Goal: Check status: Check status

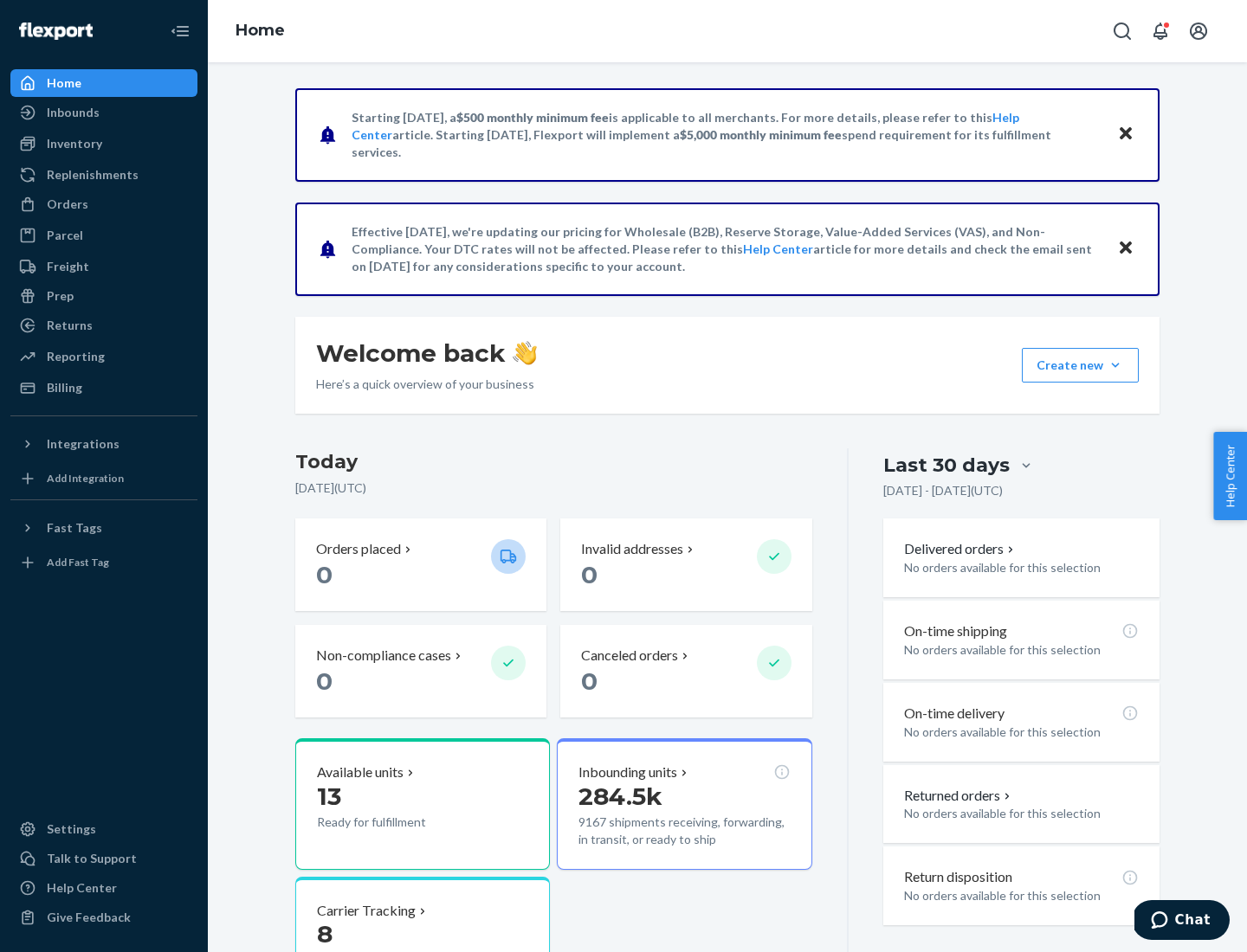
click at [1115, 365] on button "Create new Create new inbound Create new order Create new product" at bounding box center [1080, 365] width 117 height 34
click at [59, 296] on div "Prep" at bounding box center [60, 296] width 27 height 18
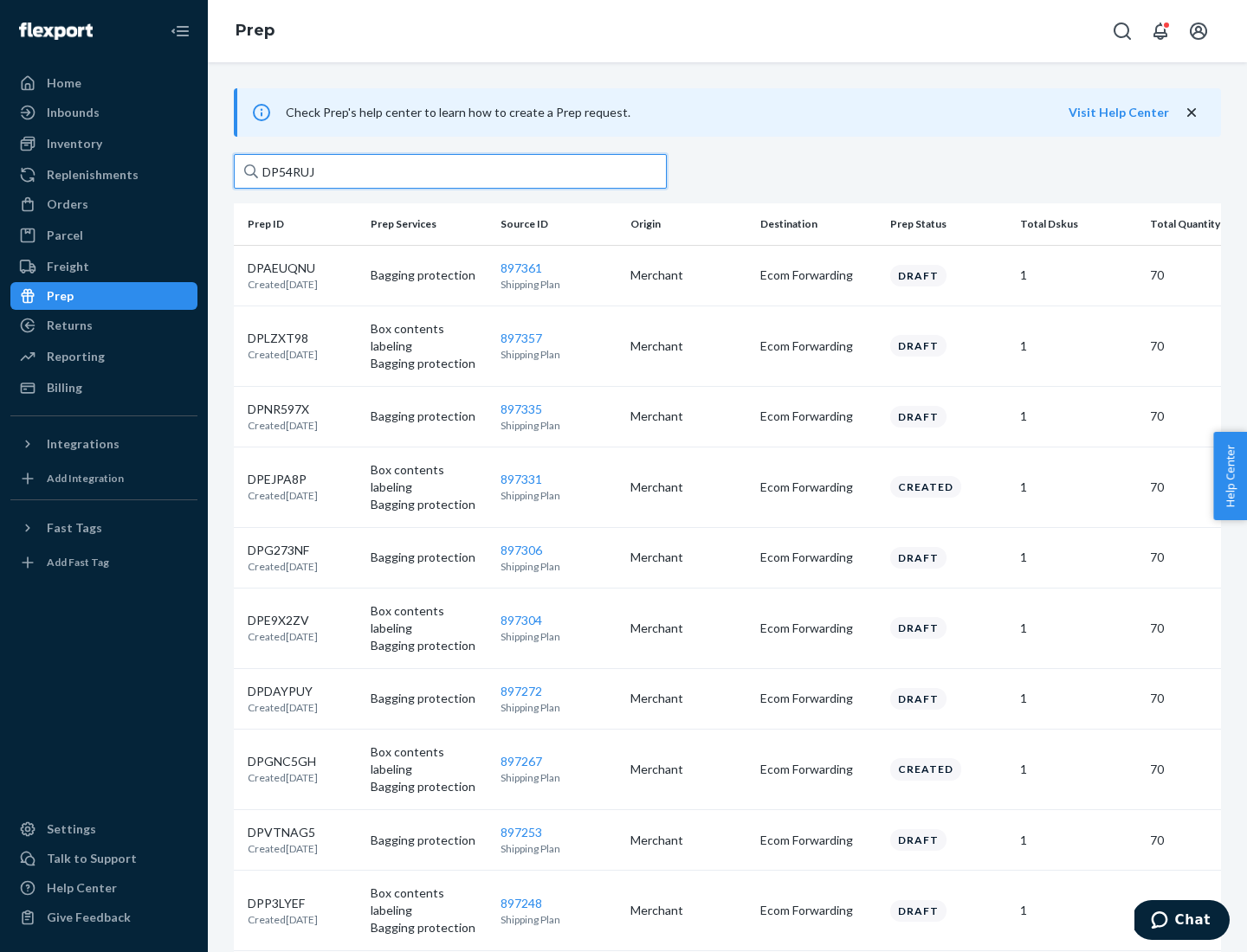
type input "DP54RUJL"
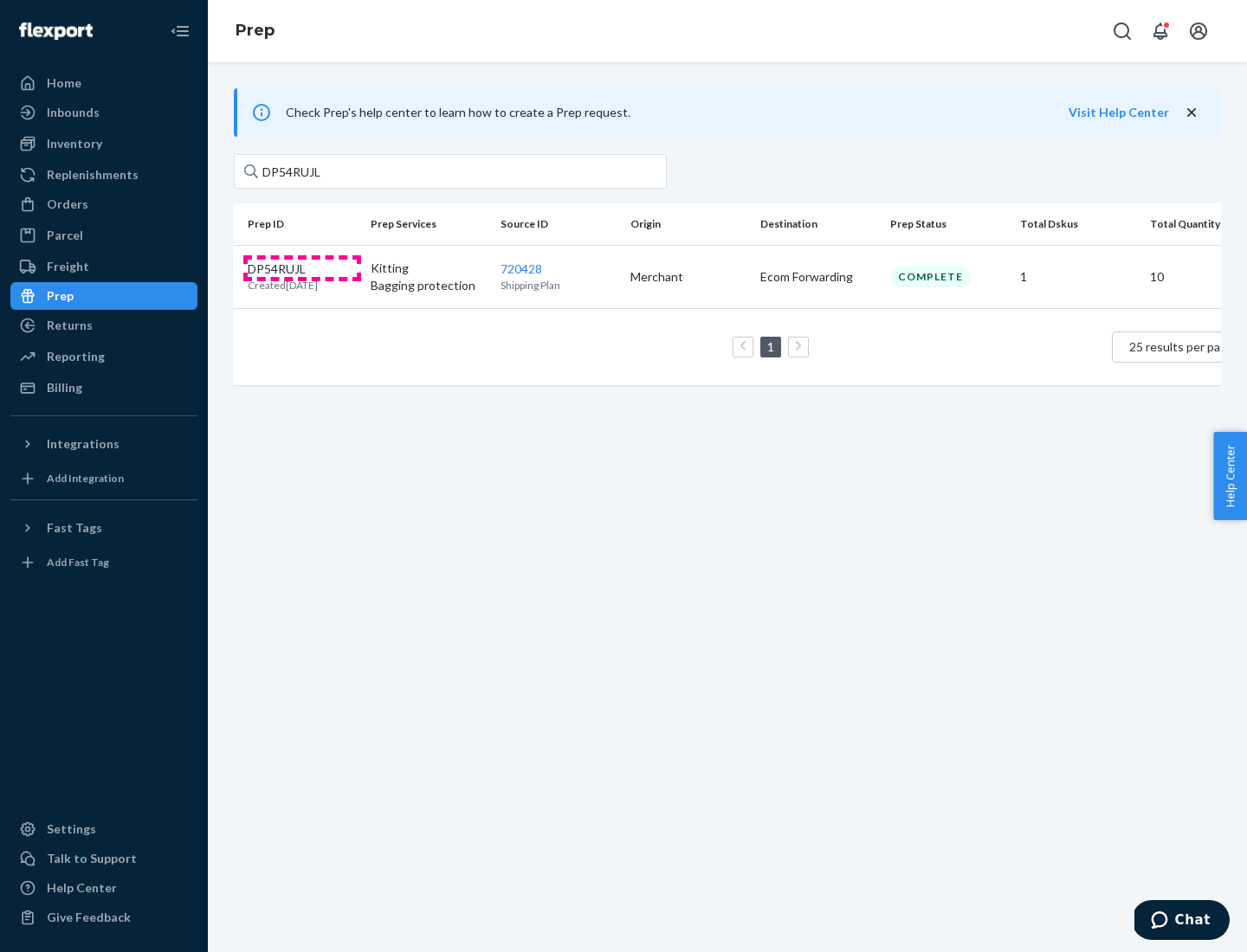
click at [302, 268] on p "DP54RUJL" at bounding box center [282, 269] width 70 height 18
